Goal: Find contact information: Find contact information

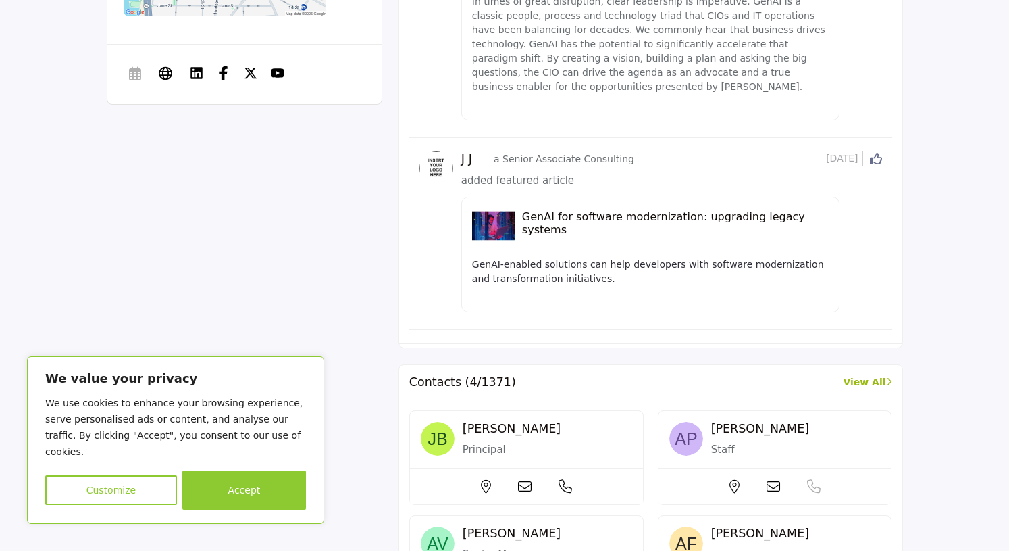
scroll to position [570, 0]
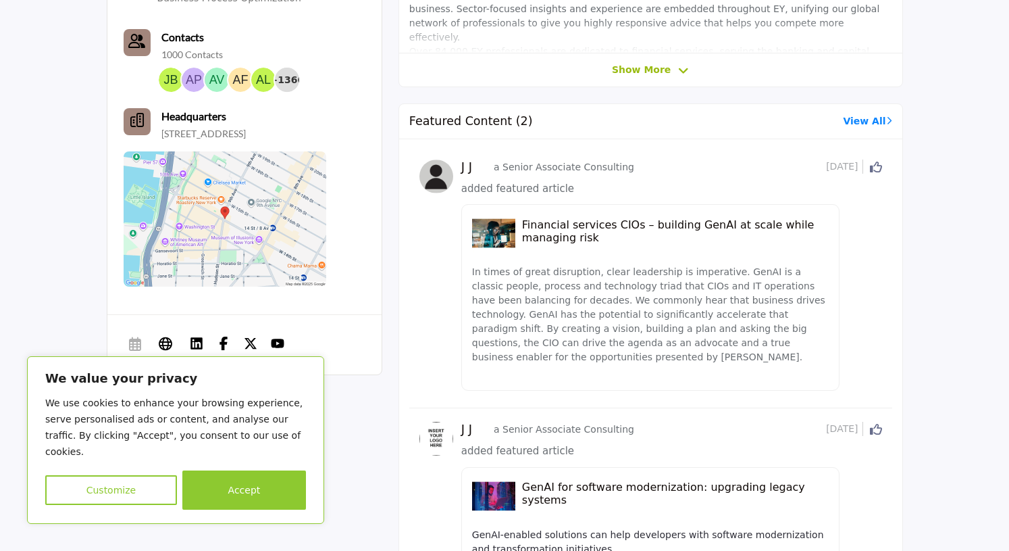
click at [870, 124] on link "View All" at bounding box center [867, 121] width 49 height 14
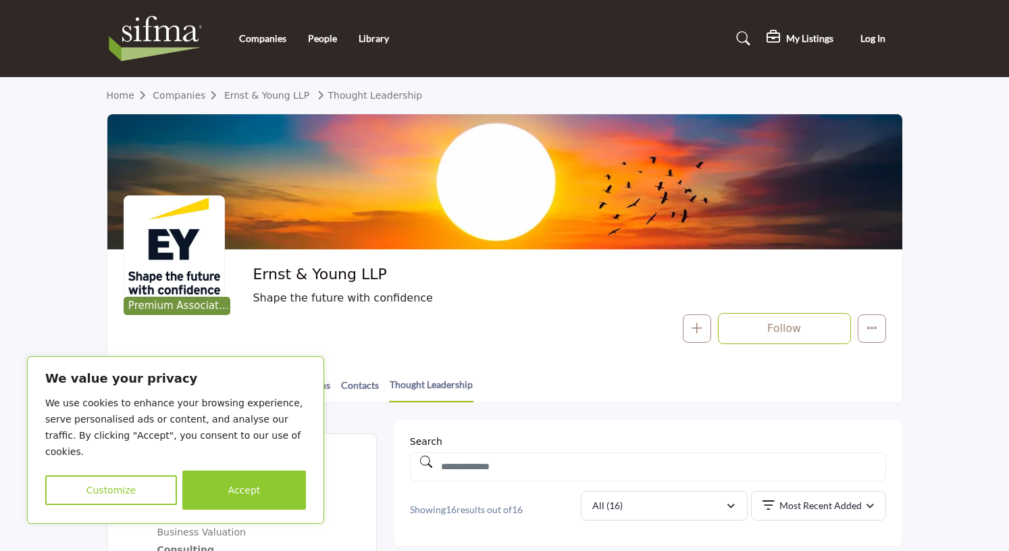
click at [989, 275] on section "Home Companies Ernst & Young LLP Thought Leadership Premium Associate Member Er…" at bounding box center [504, 240] width 1009 height 325
click at [51, 274] on section "Home Companies Ernst & Young LLP Thought Leadership Premium Associate Member Er…" at bounding box center [504, 240] width 1009 height 325
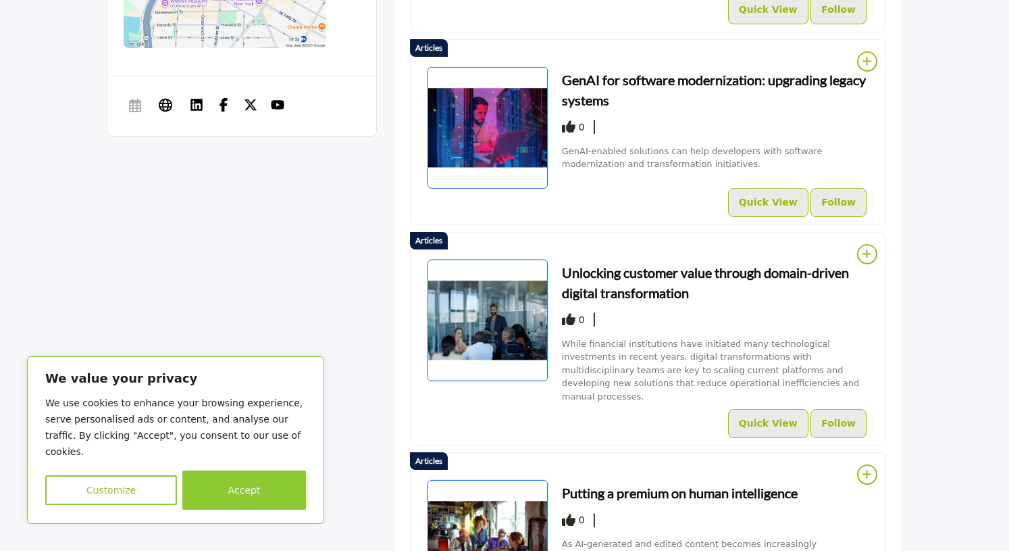
scroll to position [811, 0]
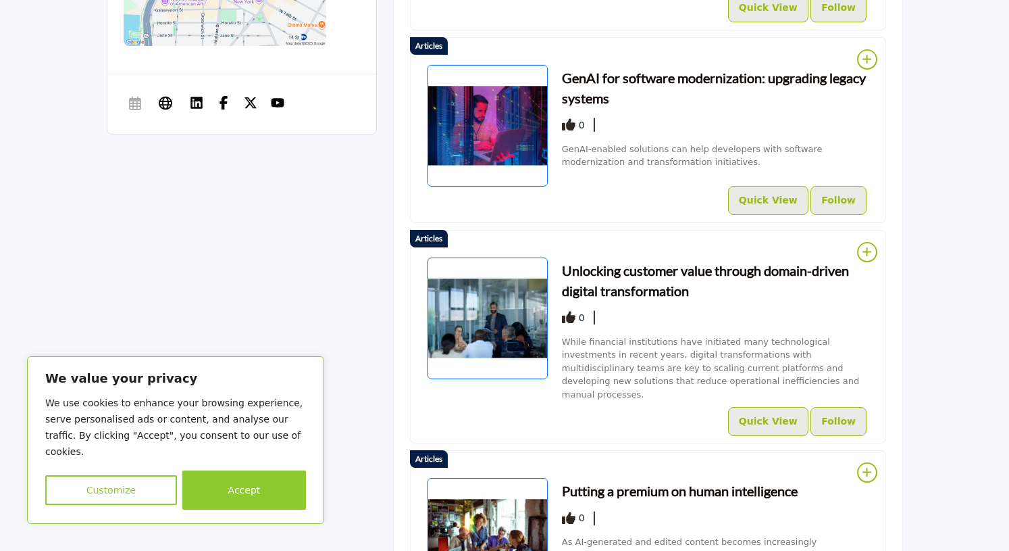
drag, startPoint x: 163, startPoint y: 99, endPoint x: 91, endPoint y: 157, distance: 92.7
click at [163, 102] on icon at bounding box center [166, 102] width 14 height 16
